Goal: Transaction & Acquisition: Purchase product/service

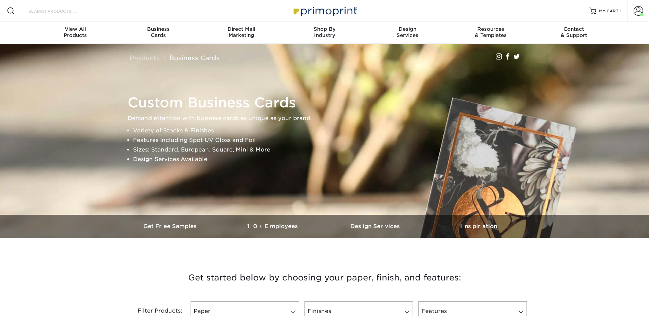
click at [67, 13] on input "Search Products" at bounding box center [61, 11] width 67 height 8
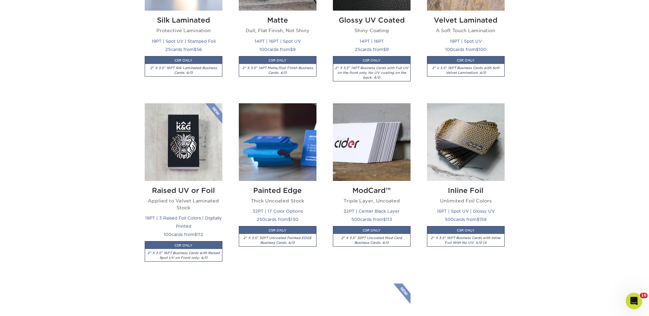
scroll to position [479, 0]
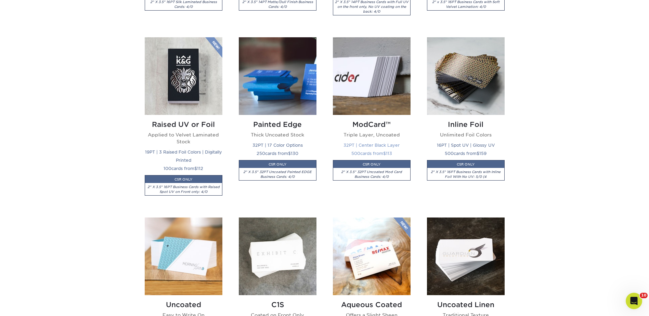
click at [384, 79] on img at bounding box center [372, 76] width 78 height 78
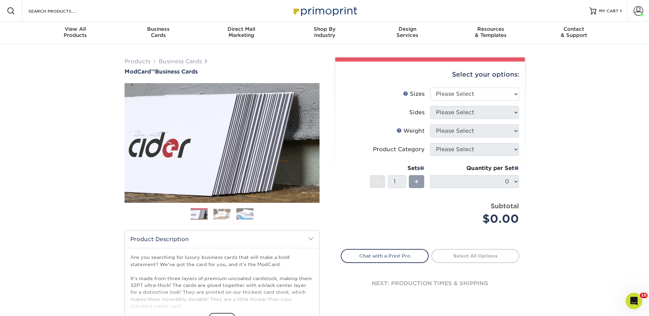
click at [224, 217] on img at bounding box center [222, 214] width 17 height 11
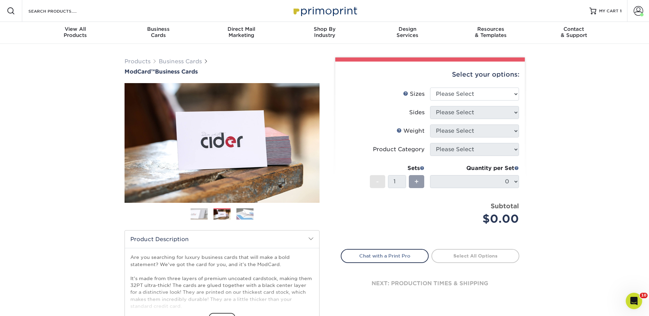
click at [246, 212] on img at bounding box center [244, 214] width 17 height 12
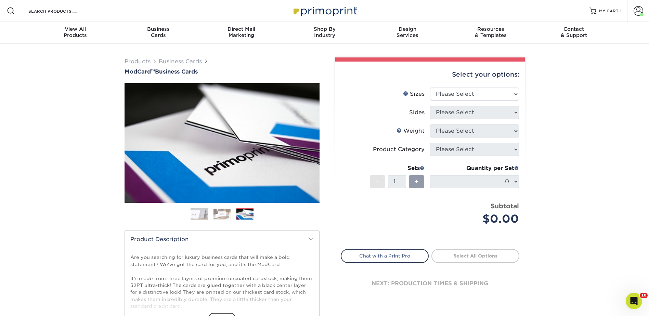
click at [574, 106] on div "Products Business Cards ModCard™ Business Cards Previous Next" at bounding box center [324, 226] width 649 height 365
